Goal: Complete application form: Complete application form

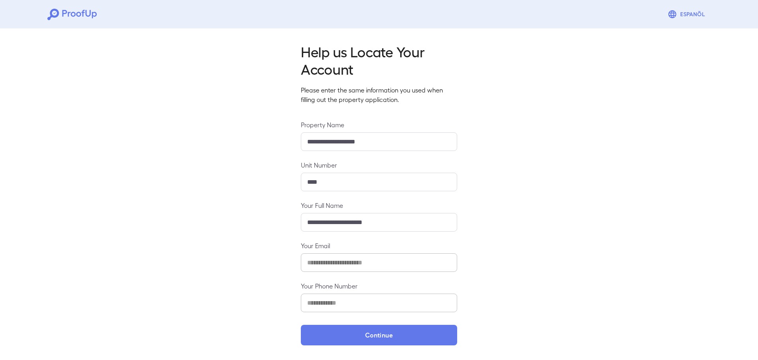
drag, startPoint x: 388, startPoint y: 336, endPoint x: 642, endPoint y: 268, distance: 263.2
click at [388, 335] on button "Continue" at bounding box center [379, 335] width 156 height 21
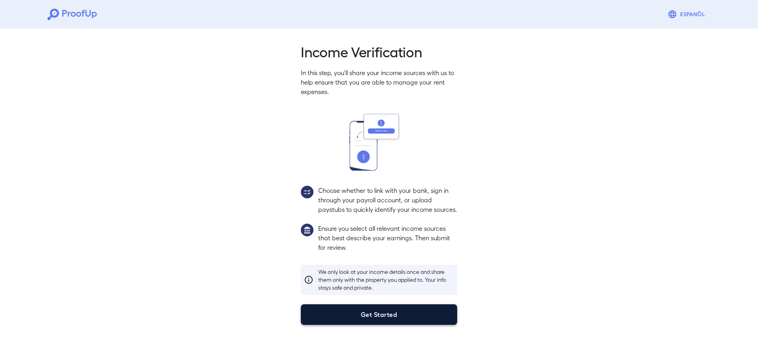
click at [354, 323] on button "Get Started" at bounding box center [379, 314] width 156 height 21
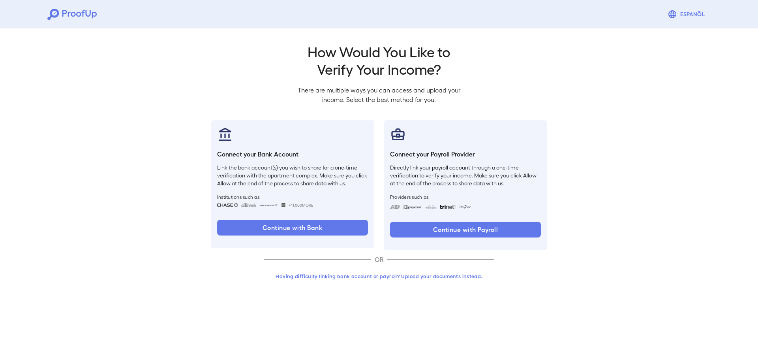
click at [391, 280] on button "Having difficulty linking bank account or payroll? Upload your documents instea…" at bounding box center [379, 276] width 231 height 14
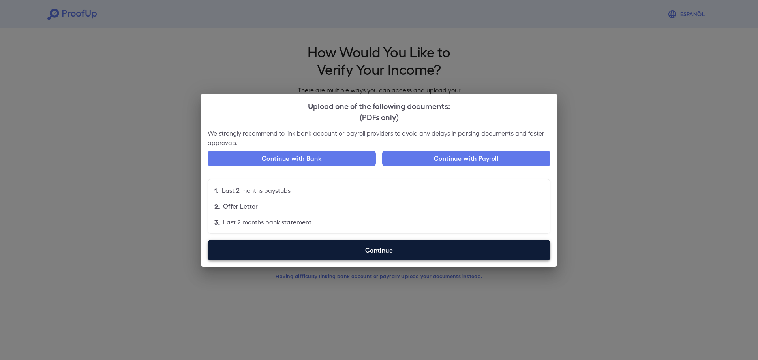
click at [417, 253] on label "Continue" at bounding box center [379, 250] width 343 height 21
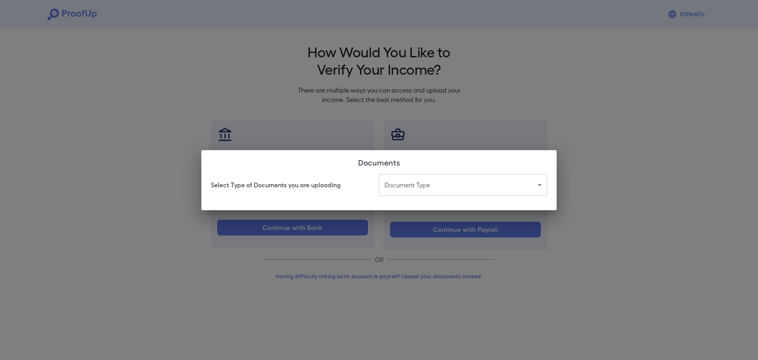
click at [474, 188] on body "Espanõl Go back How Would You Like to Verify Your Income? There are multiple wa…" at bounding box center [379, 151] width 758 height 302
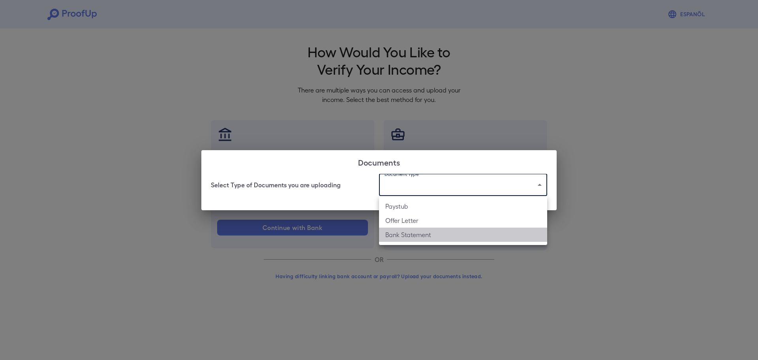
click at [425, 233] on li "Bank Statement" at bounding box center [463, 235] width 168 height 14
type input "**********"
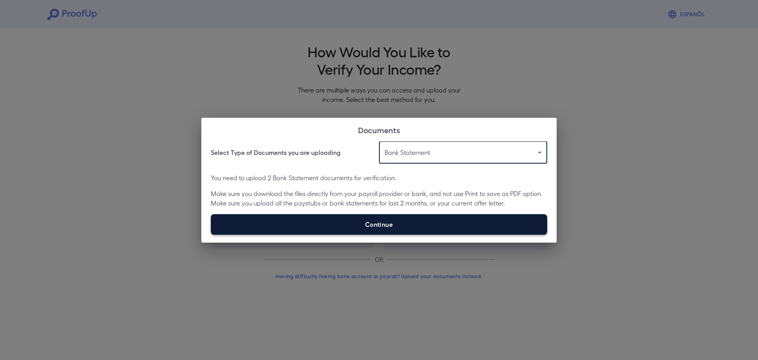
click at [370, 227] on label "Continue" at bounding box center [379, 224] width 337 height 21
click at [211, 234] on input "Continue" at bounding box center [211, 234] width 0 height 0
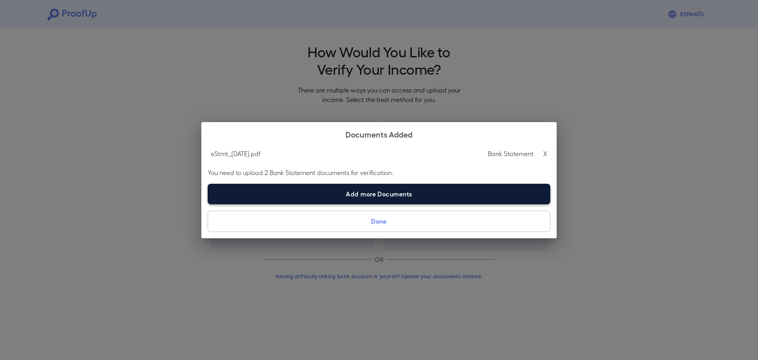
click at [360, 192] on label "Add more Documents" at bounding box center [379, 194] width 343 height 21
click at [208, 204] on input "Add more Documents" at bounding box center [208, 204] width 0 height 0
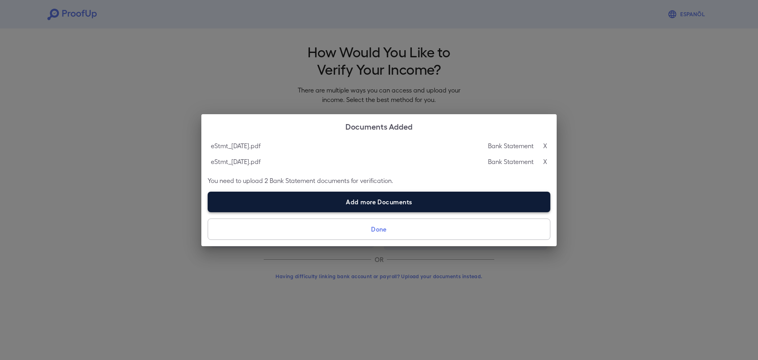
click at [398, 203] on label "Add more Documents" at bounding box center [379, 202] width 343 height 21
click at [208, 212] on input "Add more Documents" at bounding box center [208, 212] width 0 height 0
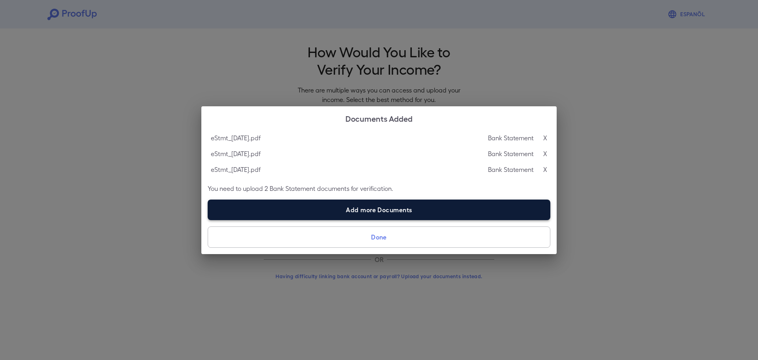
click at [397, 203] on label "Add more Documents" at bounding box center [379, 209] width 343 height 21
click at [208, 220] on input "Add more Documents" at bounding box center [208, 220] width 0 height 0
type input "**********"
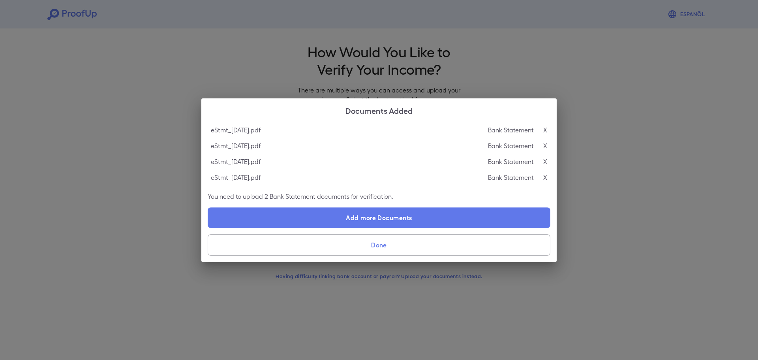
click at [380, 246] on button "Done" at bounding box center [379, 244] width 343 height 21
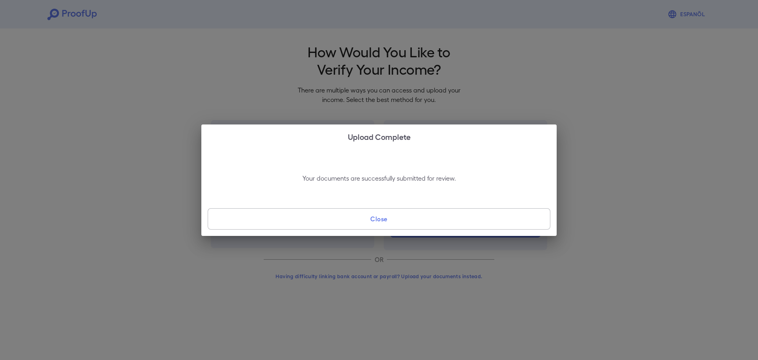
click at [412, 212] on button "Close" at bounding box center [379, 218] width 343 height 21
